Goal: Task Accomplishment & Management: Manage account settings

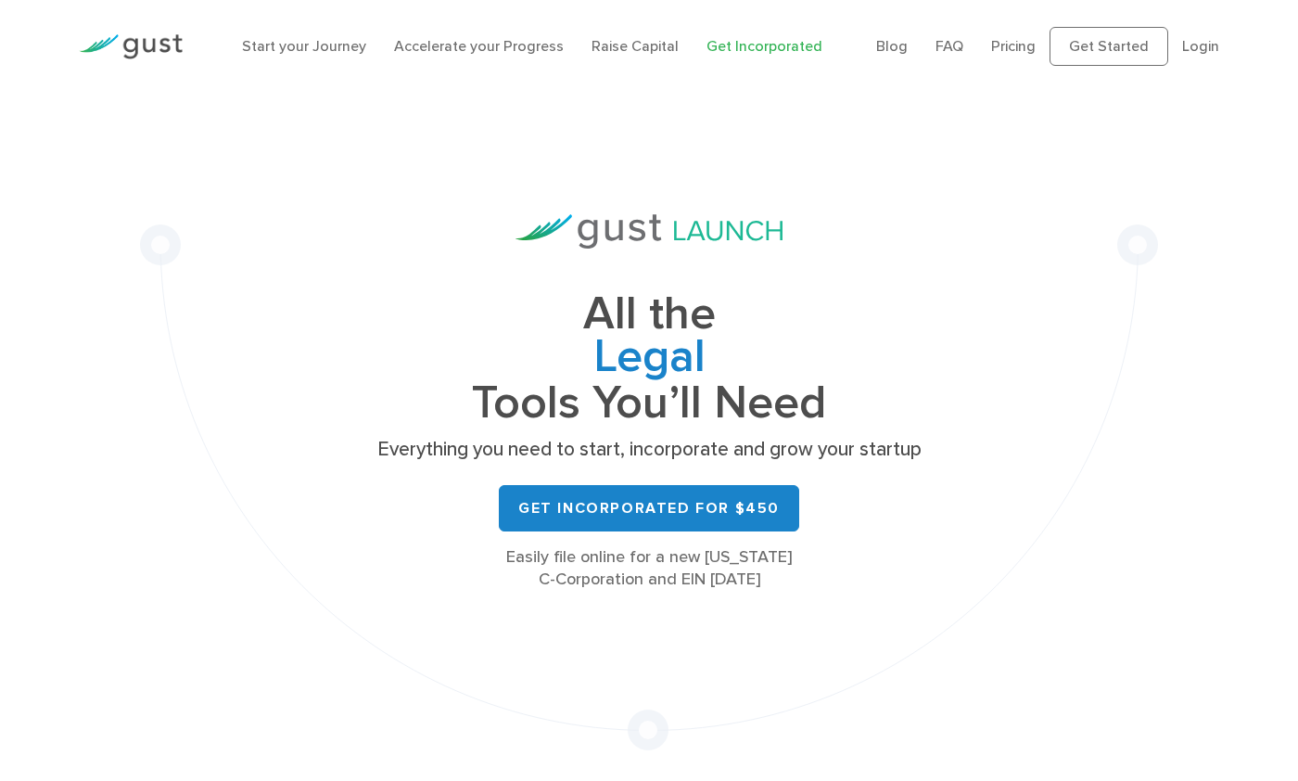
click at [1221, 44] on div "Blog FAQ Pricing Get Started Login Login" at bounding box center [1047, 46] width 371 height 76
click at [1210, 46] on link "Login" at bounding box center [1200, 46] width 37 height 18
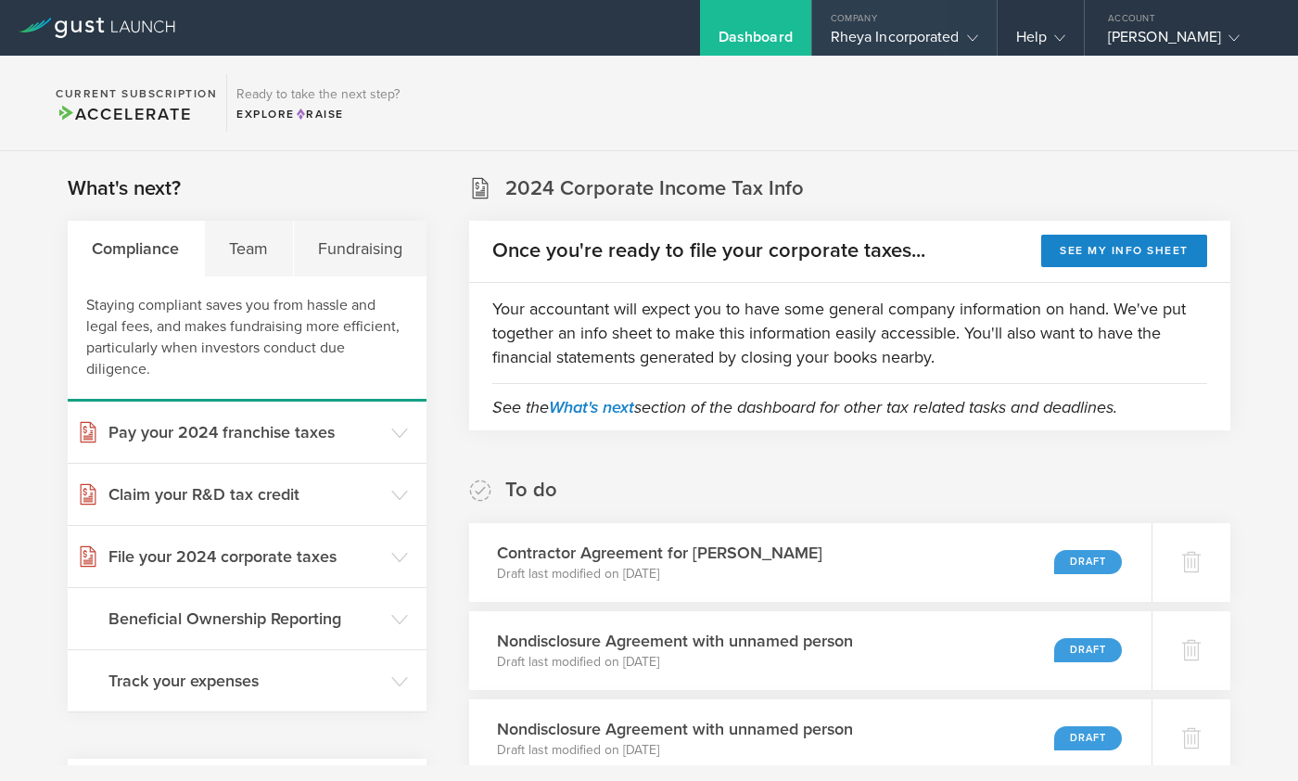
click at [960, 37] on gust-icon at bounding box center [969, 37] width 19 height 19
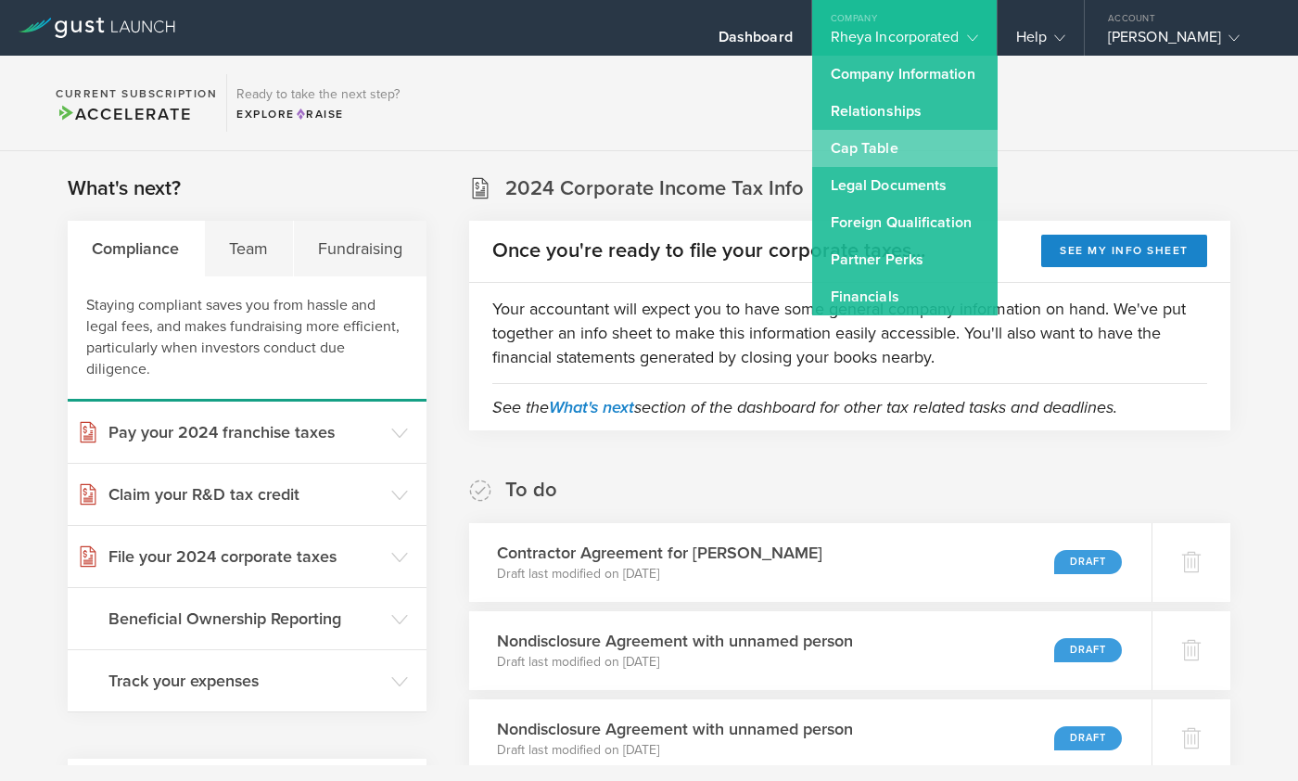
click at [875, 144] on link "Cap Table" at bounding box center [904, 148] width 185 height 37
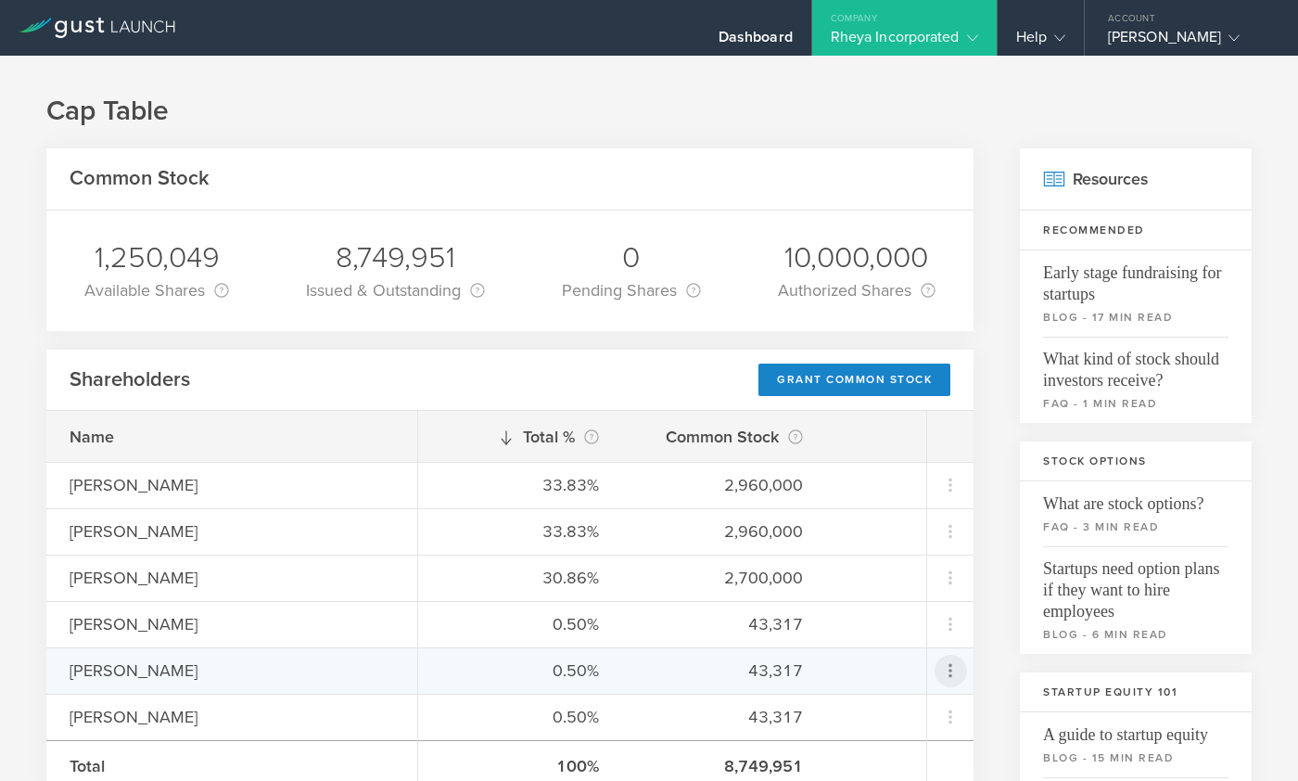
click at [944, 676] on icon at bounding box center [950, 670] width 22 height 22
click at [1000, 607] on md-backdrop at bounding box center [649, 390] width 1298 height 781
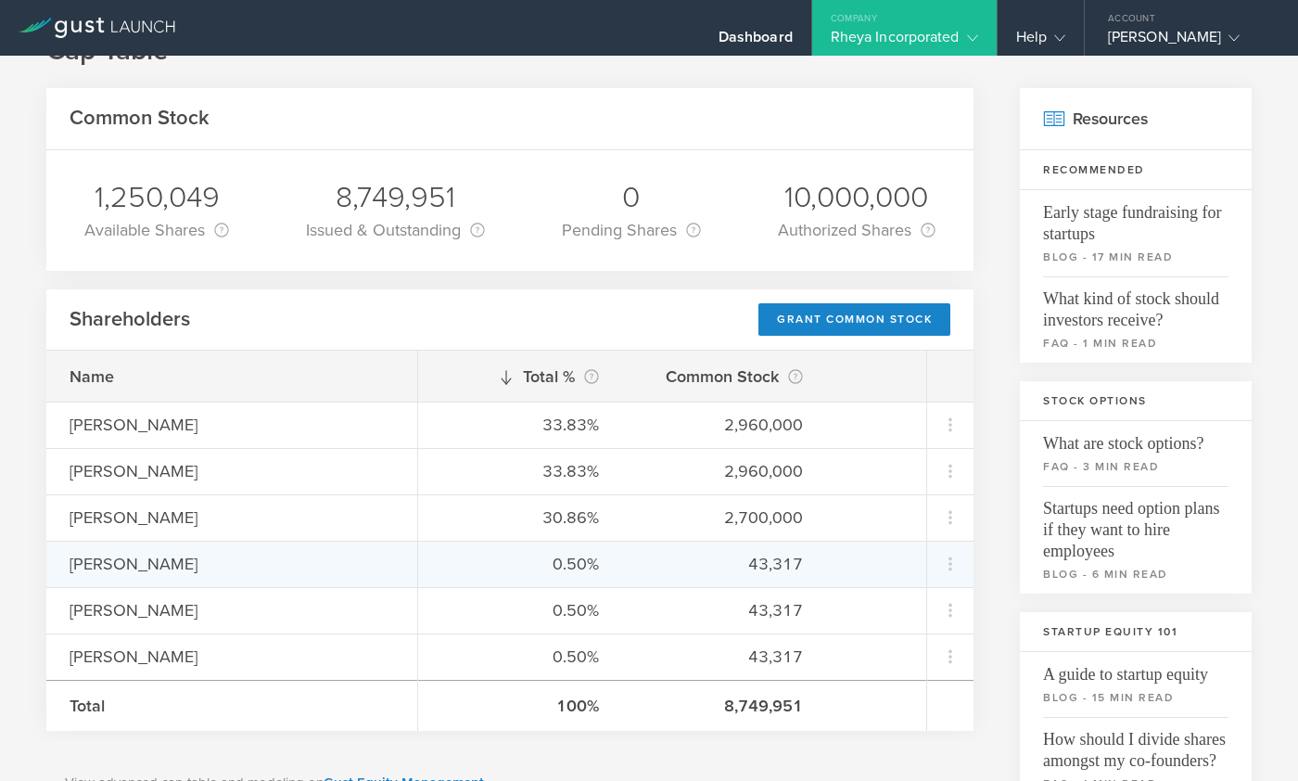
scroll to position [70, 0]
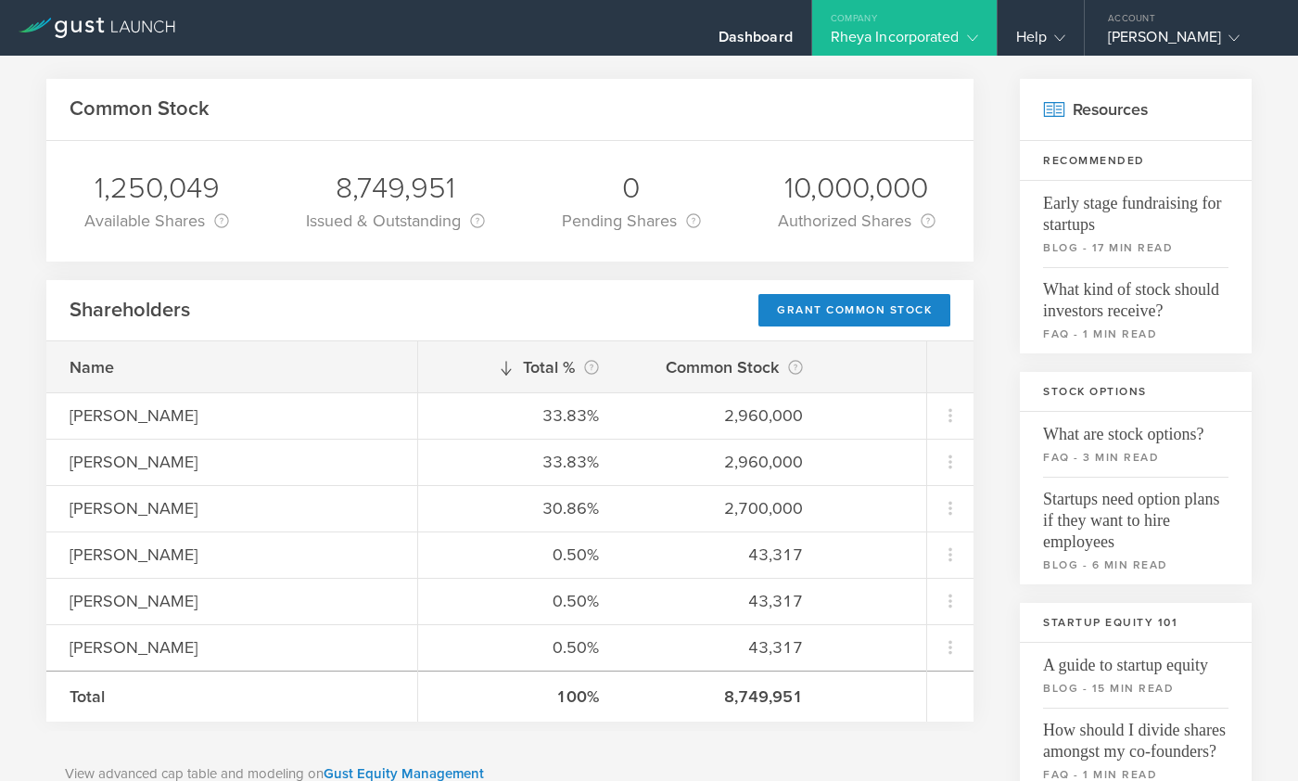
click at [967, 32] on icon at bounding box center [972, 37] width 11 height 11
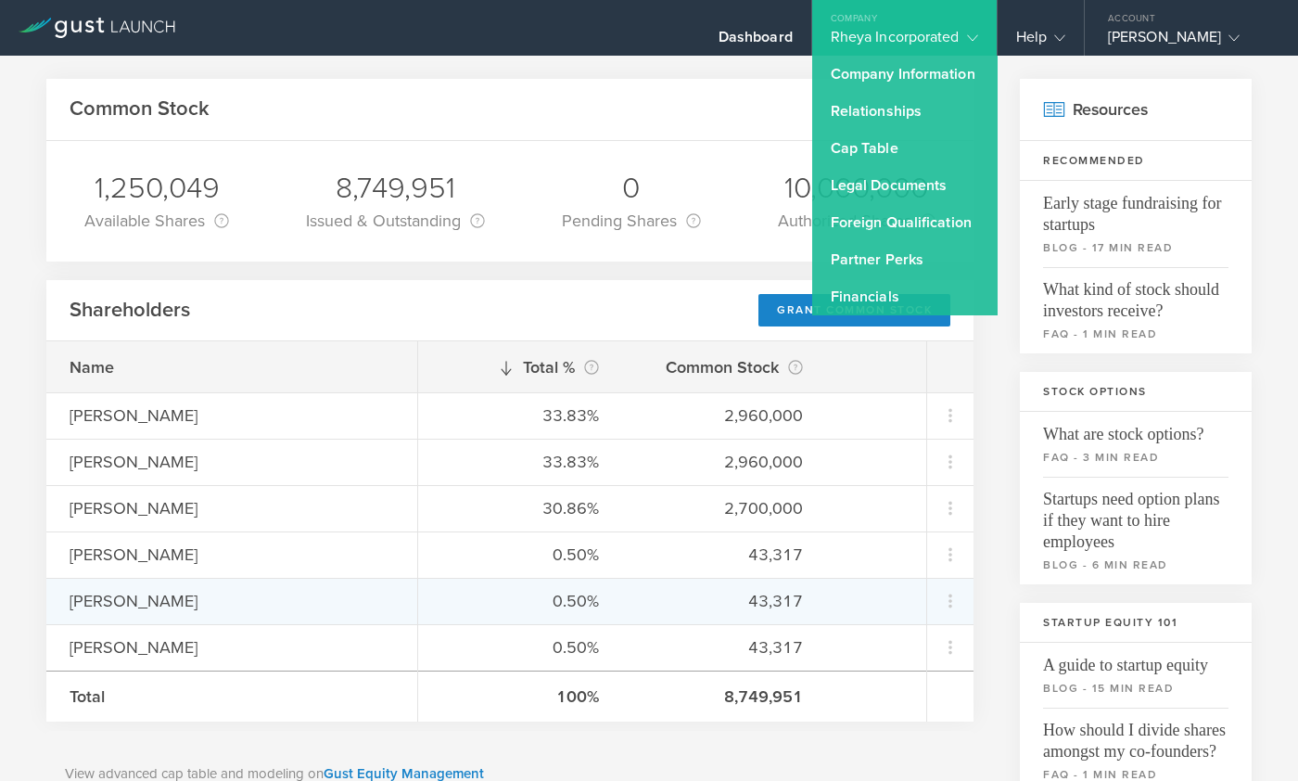
click at [739, 603] on div "43,317" at bounding box center [724, 601] width 158 height 24
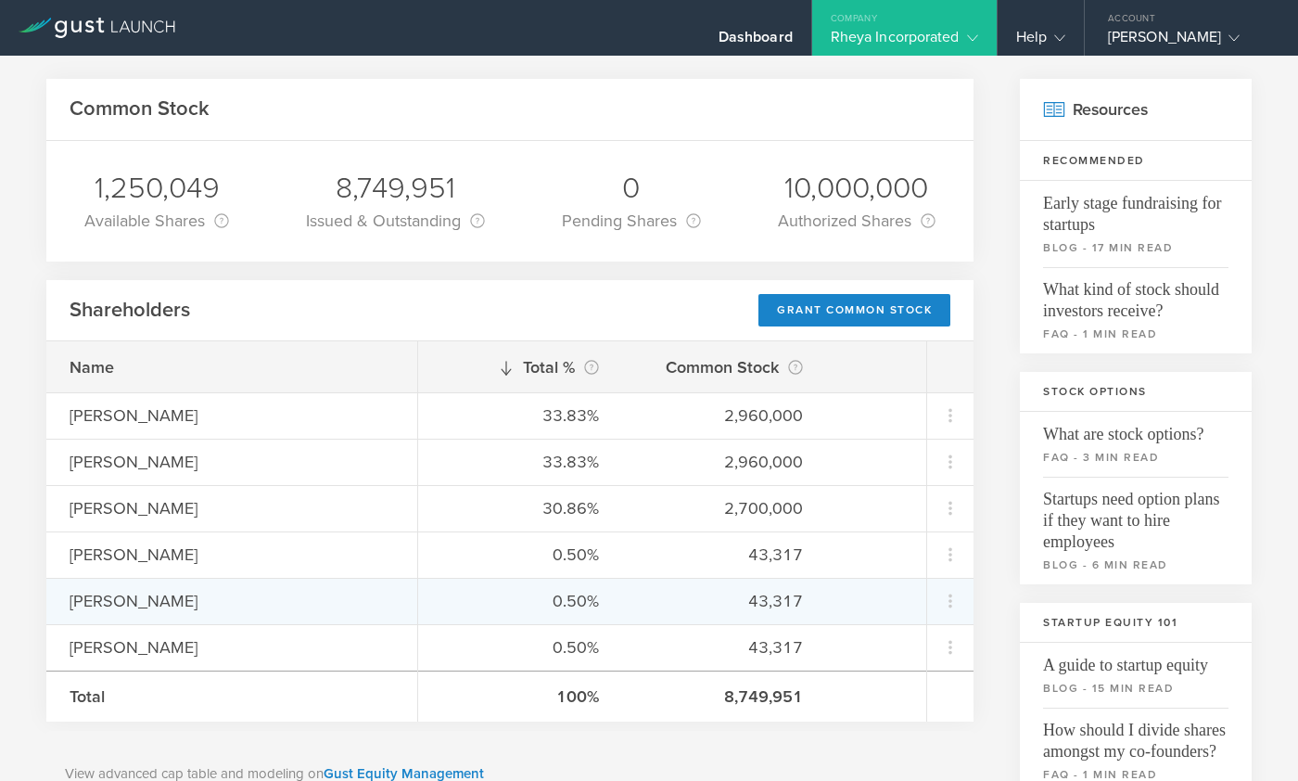
click at [128, 606] on div "[PERSON_NAME]" at bounding box center [232, 601] width 325 height 24
click at [961, 590] on icon at bounding box center [950, 601] width 22 height 22
click at [980, 550] on md-backdrop at bounding box center [649, 390] width 1298 height 781
